Goal: Task Accomplishment & Management: Use online tool/utility

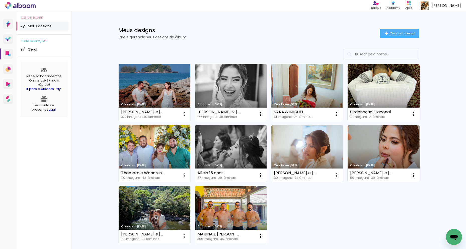
click at [173, 81] on link "Criado em [DATE]" at bounding box center [155, 92] width 72 height 57
